Goal: Task Accomplishment & Management: Use online tool/utility

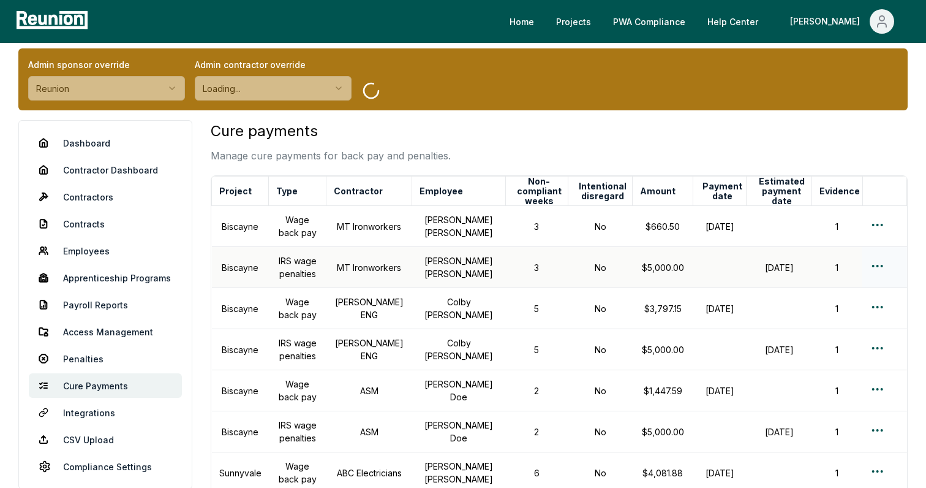
scroll to position [15, 0]
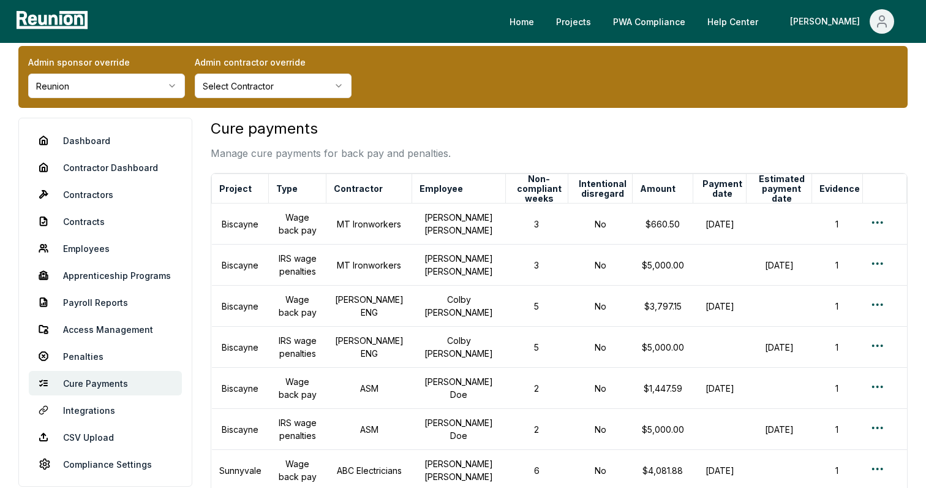
click at [138, 79] on html "Please visit us on your desktop We're working on making our marketplace mobile-…" at bounding box center [463, 399] width 926 height 828
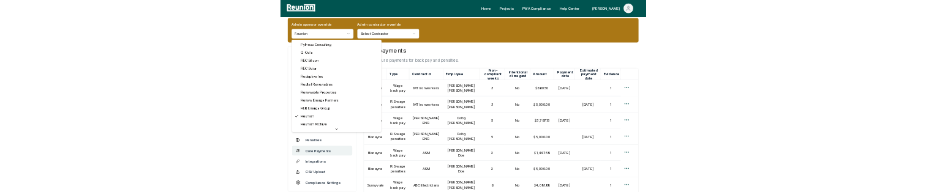
scroll to position [0, 0]
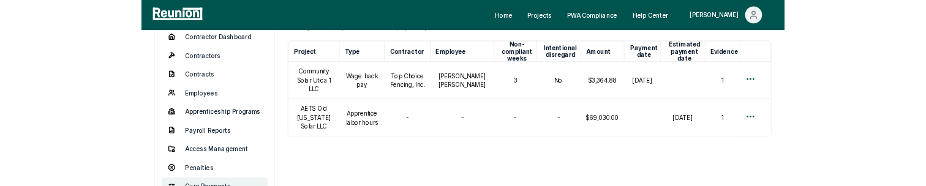
scroll to position [118, 0]
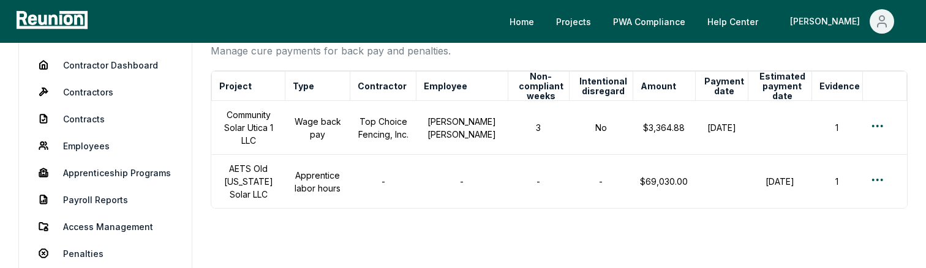
click at [738, 192] on div "Cure payments Manage cure payments for back pay and penalties. Project Type [DE…" at bounding box center [559, 199] width 697 height 369
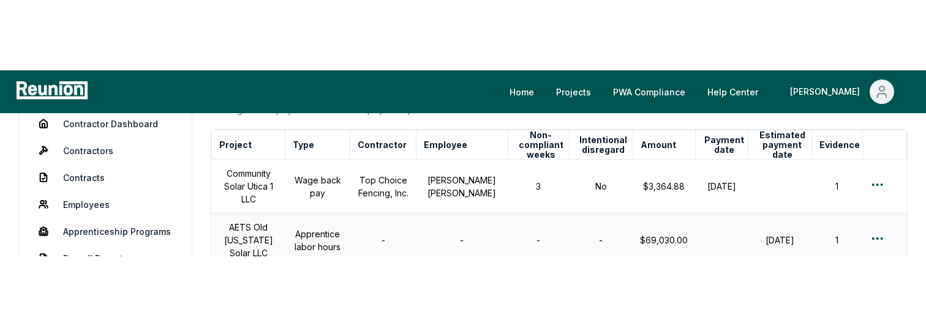
scroll to position [126, 0]
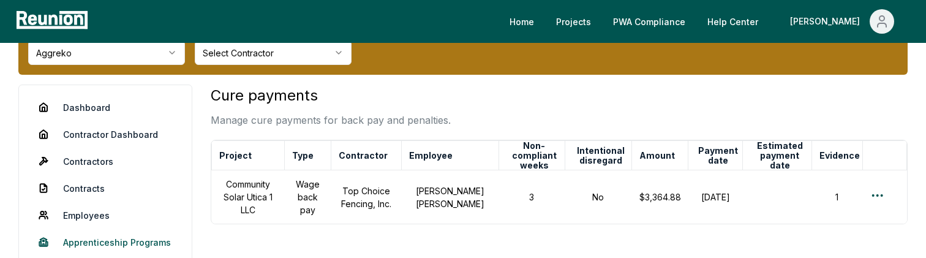
scroll to position [44, 0]
